Goal: Find contact information: Find contact information

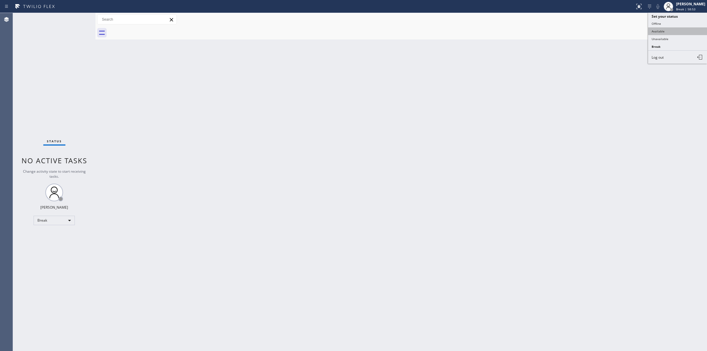
click at [669, 34] on button "Available" at bounding box center [677, 31] width 59 height 8
drag, startPoint x: 669, startPoint y: 34, endPoint x: 676, endPoint y: 15, distance: 20.5
click at [670, 30] on div at bounding box center [407, 32] width 599 height 13
click at [678, 10] on span "Break | 58:55" at bounding box center [685, 9] width 19 height 4
click at [668, 37] on button "Unavailable" at bounding box center [677, 39] width 59 height 8
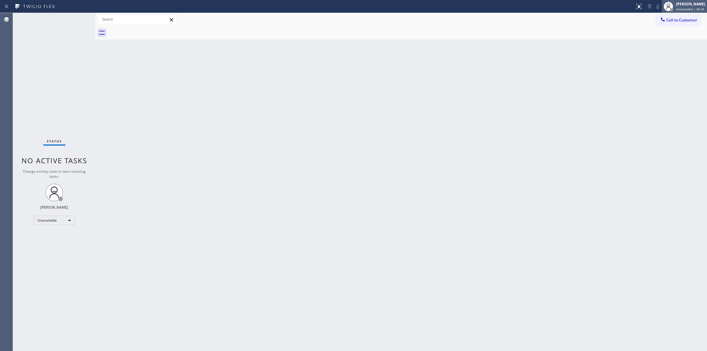
click at [694, 8] on span "Unavailable | 40:34" at bounding box center [690, 9] width 28 height 4
click at [662, 47] on button "Break" at bounding box center [677, 47] width 59 height 8
click at [638, 133] on div "Back to Dashboard Change Sender ID Customers Technicians Select a contact Outbo…" at bounding box center [402, 182] width 612 height 338
click at [686, 8] on span "Break | 22:19" at bounding box center [685, 9] width 19 height 4
click at [669, 40] on button "Unavailable" at bounding box center [677, 39] width 59 height 8
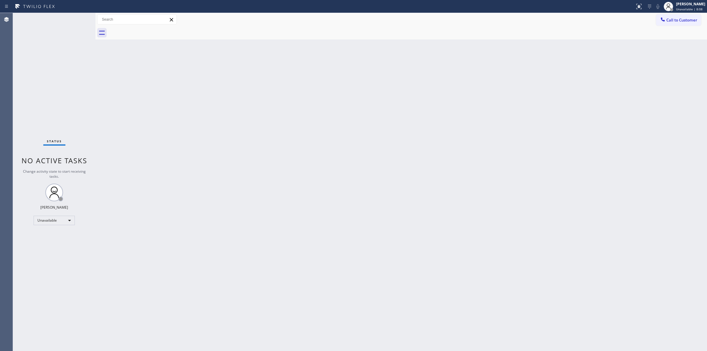
click at [344, 173] on div "Back to Dashboard Change Sender ID Customers Technicians Select a contact Outbo…" at bounding box center [402, 182] width 612 height 338
drag, startPoint x: 690, startPoint y: 21, endPoint x: 624, endPoint y: 31, distance: 66.5
click at [689, 21] on span "Call to Customer" at bounding box center [682, 19] width 31 height 5
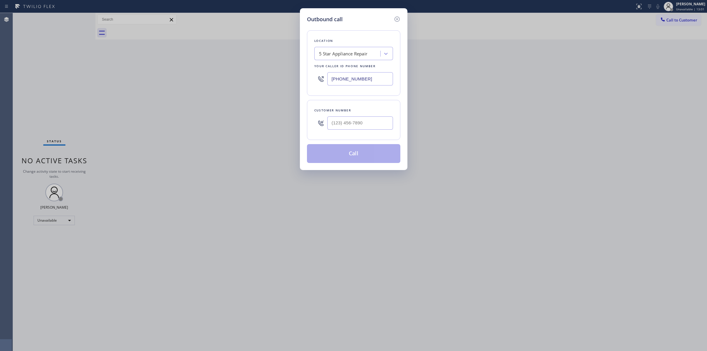
paste input "315) 320-3893"
drag, startPoint x: 378, startPoint y: 80, endPoint x: 182, endPoint y: 76, distance: 196.1
click at [241, 80] on div "Outbound call Location 5 Star Appliance Repair Your caller id phone number [PHO…" at bounding box center [353, 175] width 707 height 351
click at [369, 82] on input "[PHONE_NUMBER]" at bounding box center [360, 78] width 66 height 13
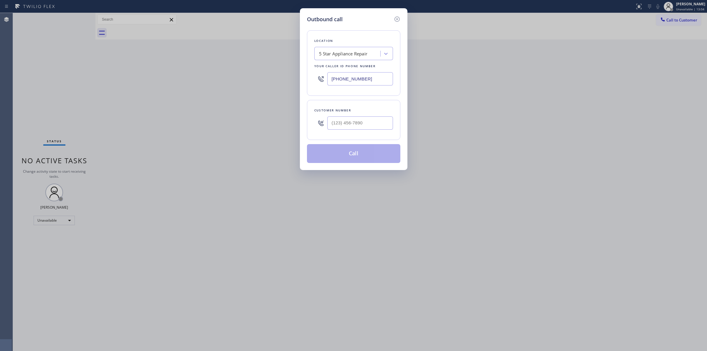
click at [369, 82] on input "[PHONE_NUMBER]" at bounding box center [360, 78] width 66 height 13
paste input "315) 320-3893"
type input "[PHONE_NUMBER]"
click at [364, 31] on div "Location Search location Your caller id phone number [PHONE_NUMBER]" at bounding box center [353, 62] width 93 height 65
click at [397, 21] on icon at bounding box center [397, 19] width 7 height 7
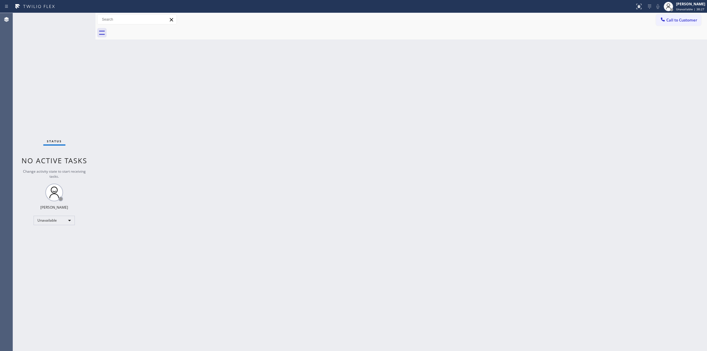
click at [601, 63] on div "Back to Dashboard Change Sender ID Customers Technicians Select a contact Outbo…" at bounding box center [402, 182] width 612 height 338
click at [671, 18] on span "Call to Customer" at bounding box center [682, 19] width 31 height 5
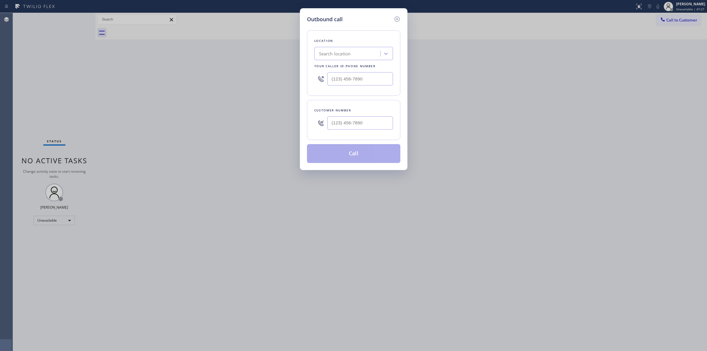
click at [345, 49] on div "Search location" at bounding box center [348, 54] width 64 height 10
paste input "[PHONE_NUMBER]"
type input "[PHONE_NUMBER]"
click at [357, 101] on div "Customer number" at bounding box center [353, 120] width 93 height 40
click at [363, 83] on input "(___) ___-____" at bounding box center [360, 78] width 66 height 13
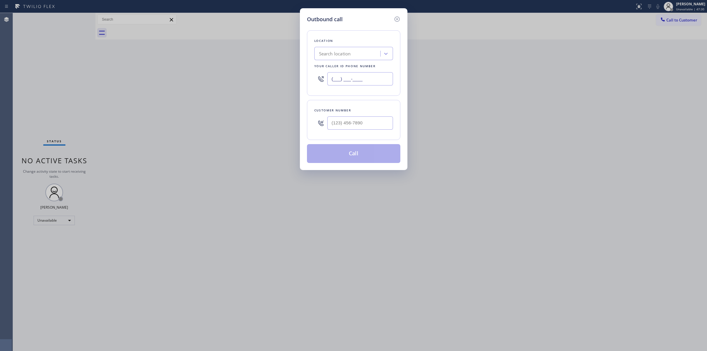
click at [363, 83] on input "(___) ___-____" at bounding box center [360, 78] width 66 height 13
paste input "3153"
drag, startPoint x: 369, startPoint y: 81, endPoint x: 258, endPoint y: 67, distance: 111.8
click at [258, 67] on div "Outbound call Location Search location Your caller id phone number (___) ___-31…" at bounding box center [353, 175] width 707 height 351
paste input "315) 333-2995"
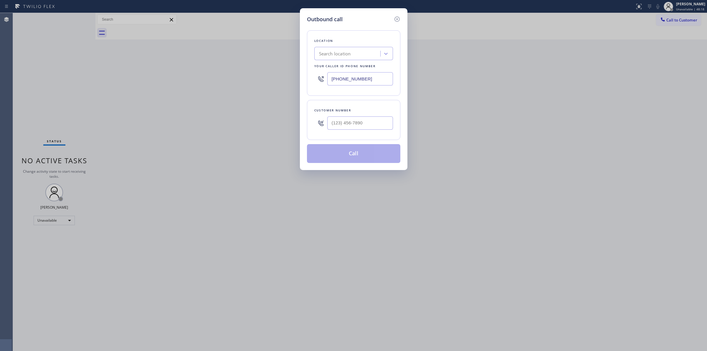
drag, startPoint x: 374, startPoint y: 82, endPoint x: 245, endPoint y: 73, distance: 128.8
click at [245, 73] on div "Outbound call Location Search location Your caller id phone number [PHONE_NUMBE…" at bounding box center [353, 175] width 707 height 351
paste input "text"
click at [355, 61] on div "Location Search location Your caller id phone number [PHONE_NUMBER]" at bounding box center [353, 62] width 93 height 65
click at [362, 81] on input "[PHONE_NUMBER]" at bounding box center [360, 78] width 66 height 13
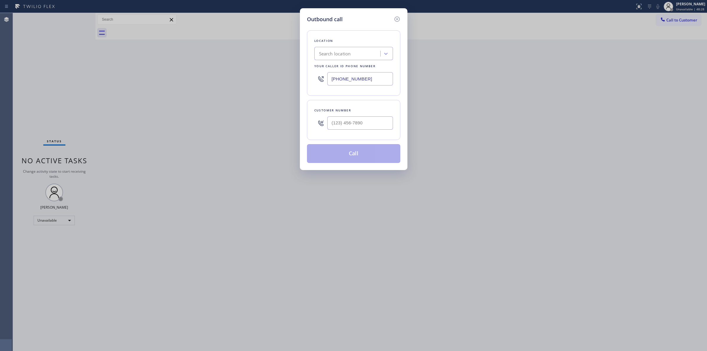
click at [362, 81] on input "[PHONE_NUMBER]" at bounding box center [360, 78] width 66 height 13
paste input "text"
click at [370, 83] on input "[PHONE_NUMBER]" at bounding box center [360, 78] width 66 height 13
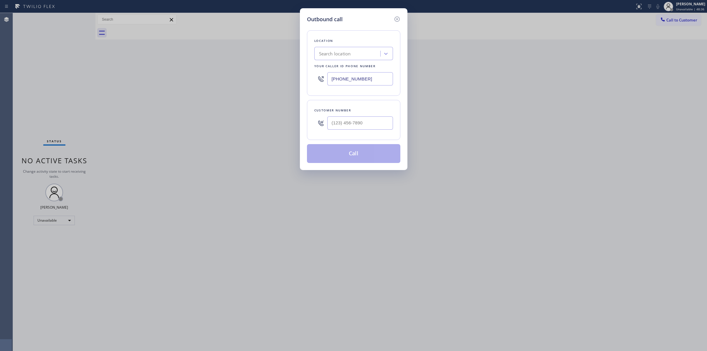
click at [370, 83] on input "[PHONE_NUMBER]" at bounding box center [360, 78] width 66 height 13
click at [371, 84] on input "[PHONE_NUMBER]" at bounding box center [360, 78] width 66 height 13
drag, startPoint x: 371, startPoint y: 80, endPoint x: 299, endPoint y: 80, distance: 71.6
click at [299, 80] on div "Outbound call Location Search location Your caller id phone number [PHONE_NUMBE…" at bounding box center [353, 175] width 707 height 351
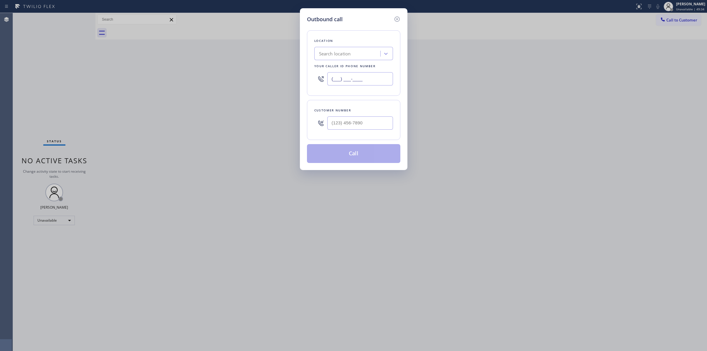
type input "(___) ___-____"
click at [332, 53] on div "Search location" at bounding box center [335, 53] width 32 height 7
click at [336, 55] on input "Elite subzero" at bounding box center [332, 53] width 26 height 5
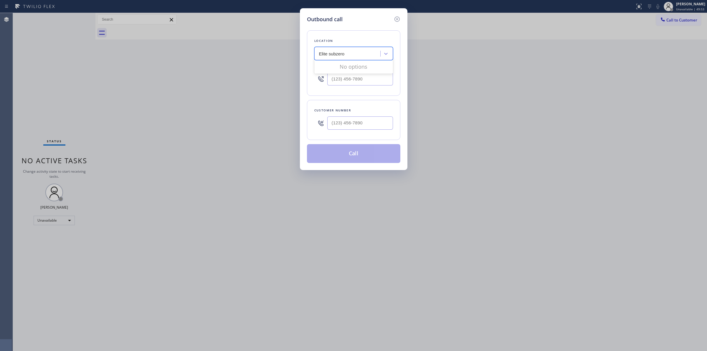
type input "Elite subzero"
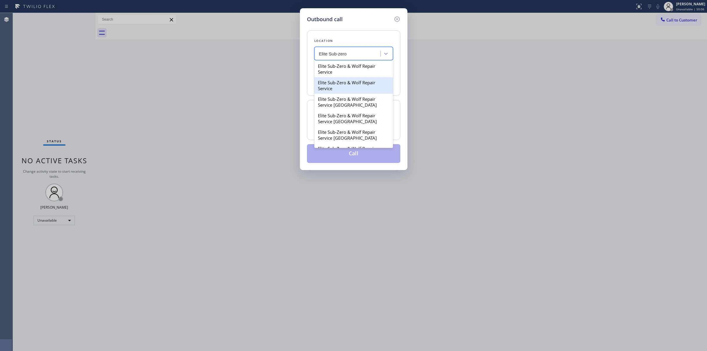
type input "Elite Sub-zero"
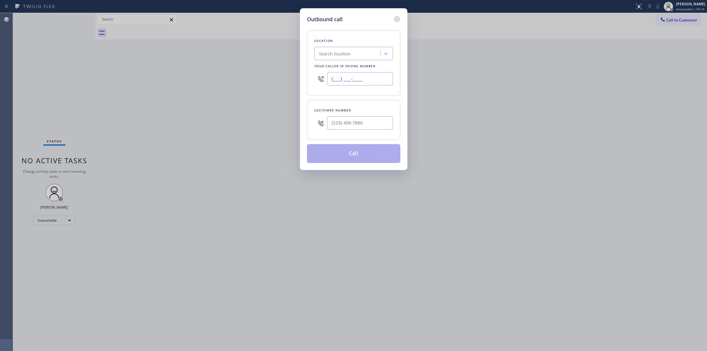
click at [358, 77] on input "(___) ___-____" at bounding box center [360, 78] width 66 height 13
paste input "315) 333-2995"
type input "[PHONE_NUMBER]"
click at [366, 53] on div "Search location" at bounding box center [348, 54] width 64 height 10
click at [366, 39] on div "Location" at bounding box center [354, 41] width 79 height 6
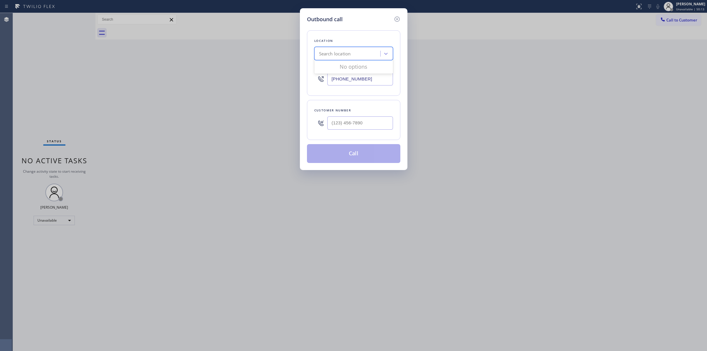
click at [371, 58] on div "Search location" at bounding box center [348, 54] width 64 height 10
click at [348, 57] on div "Search location" at bounding box center [335, 53] width 32 height 7
type input "elite sub-zero"
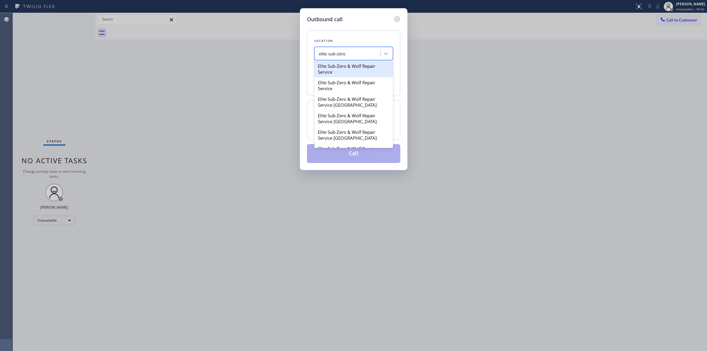
drag, startPoint x: 343, startPoint y: 68, endPoint x: 351, endPoint y: 66, distance: 8.3
click at [347, 67] on div "Elite Sub-Zero & Wolf Repair Service" at bounding box center [354, 69] width 79 height 17
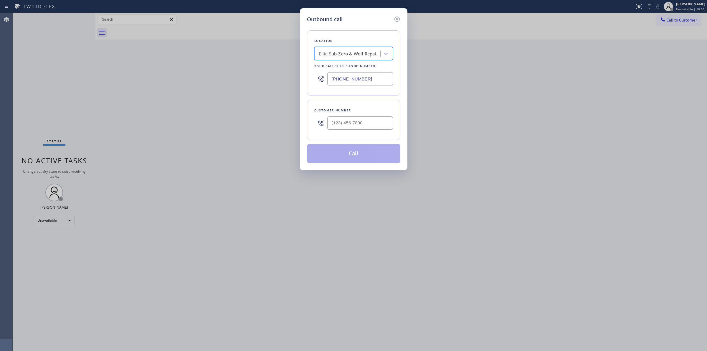
click at [371, 54] on div "Elite Sub-Zero & Wolf Repair Service" at bounding box center [350, 53] width 62 height 7
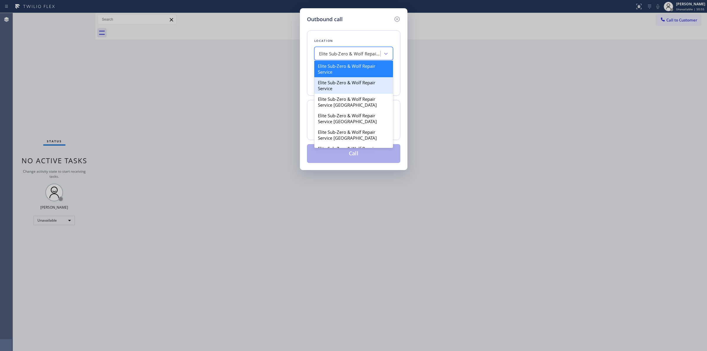
click at [351, 88] on div "Elite Sub-Zero & Wolf Repair Service" at bounding box center [354, 85] width 79 height 17
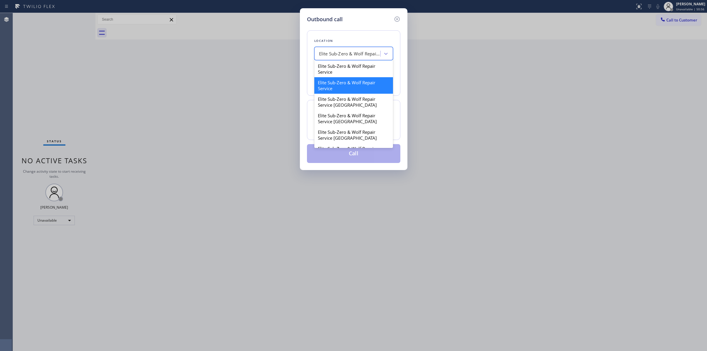
click at [372, 52] on div "Elite Sub-Zero & Wolf Repair Service" at bounding box center [350, 53] width 62 height 7
click at [358, 107] on div "Elite Sub-Zero & Wolf Repair Service [GEOGRAPHIC_DATA]" at bounding box center [354, 102] width 79 height 17
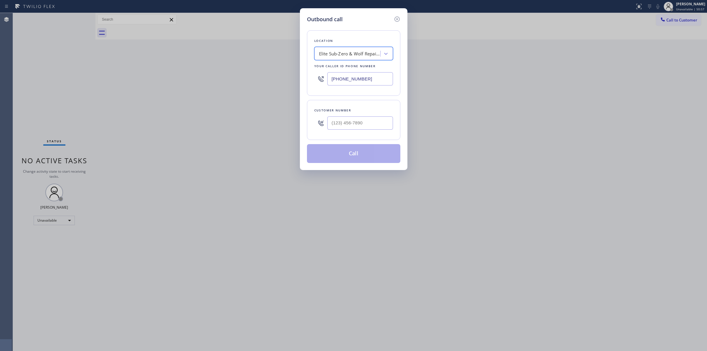
click at [376, 49] on div "Elite Sub-Zero & Wolf Repair Service [GEOGRAPHIC_DATA]" at bounding box center [348, 54] width 64 height 10
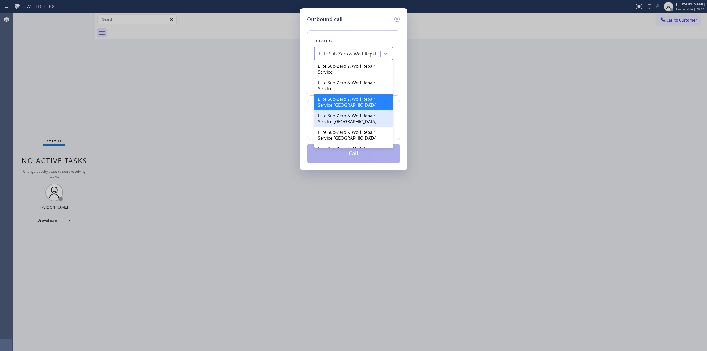
scroll to position [37, 0]
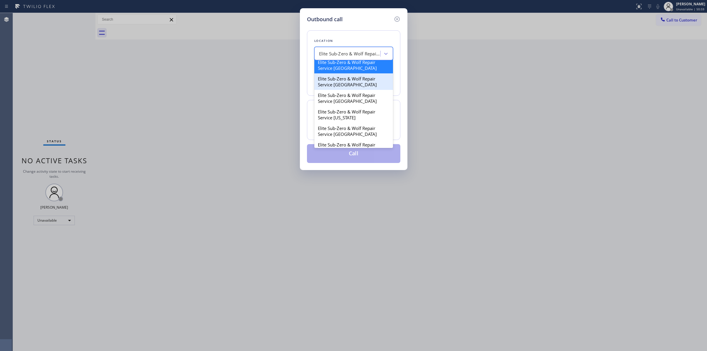
click at [351, 89] on div "Elite Sub-Zero & Wolf Repair Service [GEOGRAPHIC_DATA]" at bounding box center [354, 81] width 79 height 17
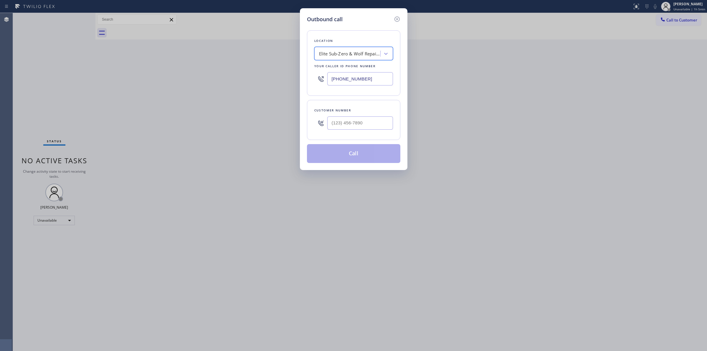
click at [374, 79] on input "[PHONE_NUMBER]" at bounding box center [360, 78] width 66 height 13
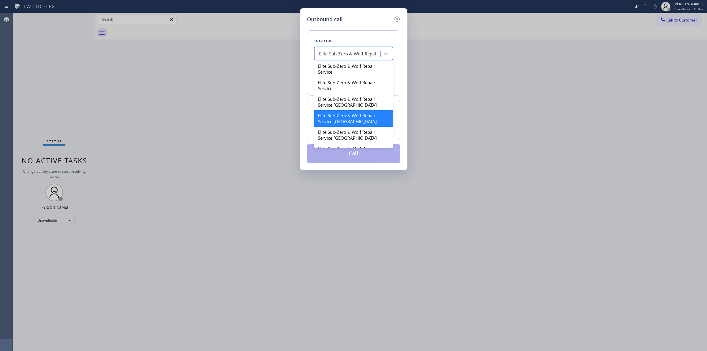
click at [357, 53] on div "Elite Sub-Zero & Wolf Repair Service [GEOGRAPHIC_DATA]" at bounding box center [350, 53] width 62 height 7
click at [345, 85] on div "Elite Sub-Zero & Wolf Repair Service" at bounding box center [354, 85] width 79 height 17
type input "[PHONE_NUMBER]"
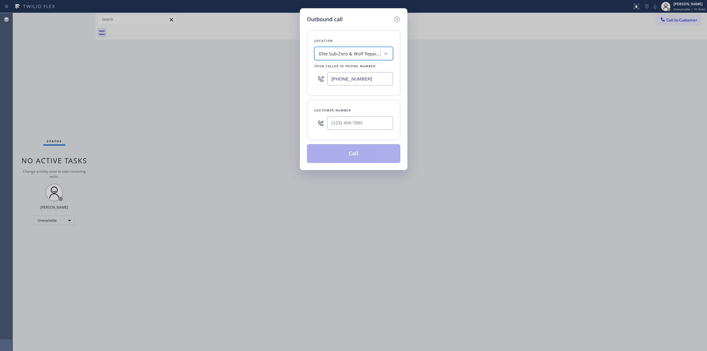
click at [369, 87] on div "[PHONE_NUMBER]" at bounding box center [354, 78] width 79 height 19
click at [369, 82] on input "[PHONE_NUMBER]" at bounding box center [360, 78] width 66 height 13
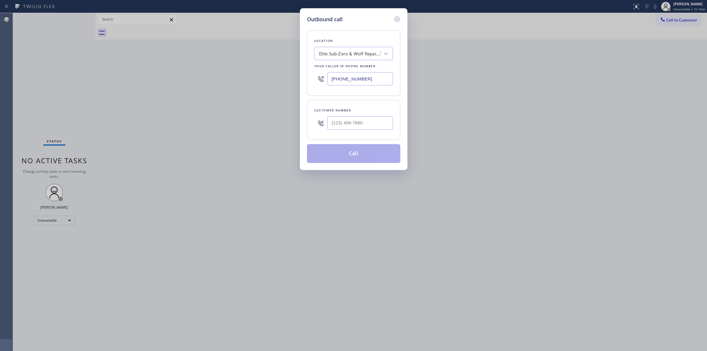
click at [702, 10] on div "Outbound call Location Elite Sub-Zero & Wolf Repair Service Your caller id phon…" at bounding box center [353, 175] width 707 height 351
click at [400, 19] on icon at bounding box center [396, 19] width 5 height 5
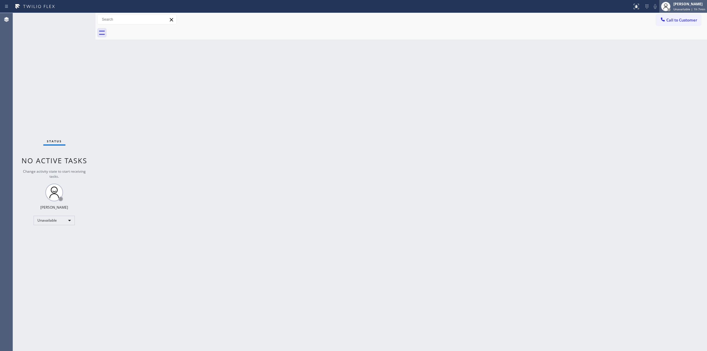
click at [671, 6] on div at bounding box center [665, 6] width 9 height 9
click at [663, 55] on span "Log out" at bounding box center [658, 57] width 12 height 5
